Goal: Transaction & Acquisition: Purchase product/service

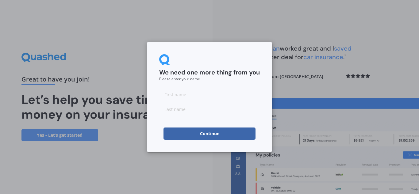
click at [204, 88] on input at bounding box center [209, 94] width 101 height 12
type input "Vicki"
type input "Brunton"
click at [233, 136] on button "Continue" at bounding box center [209, 134] width 92 height 12
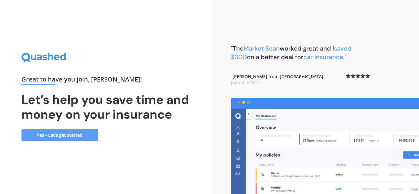
click at [50, 139] on link "Yes - Let’s get started" at bounding box center [59, 135] width 77 height 12
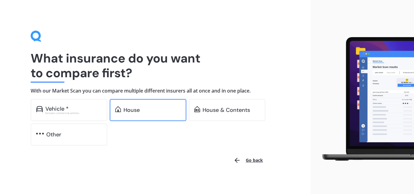
click at [140, 110] on div "House" at bounding box center [132, 110] width 16 height 6
